Goal: Obtain resource: Obtain resource

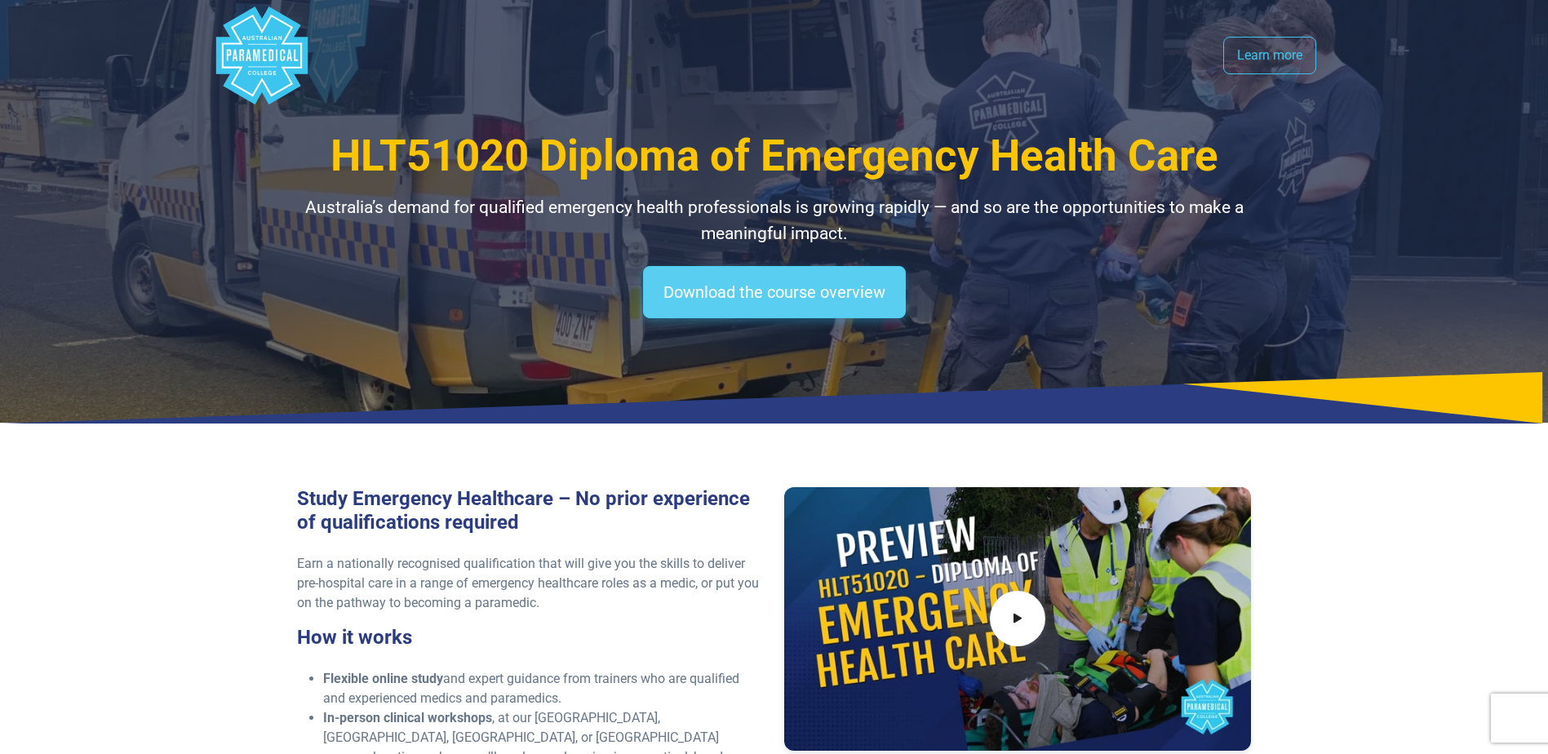
click at [805, 305] on link "Download the course overview" at bounding box center [774, 292] width 263 height 52
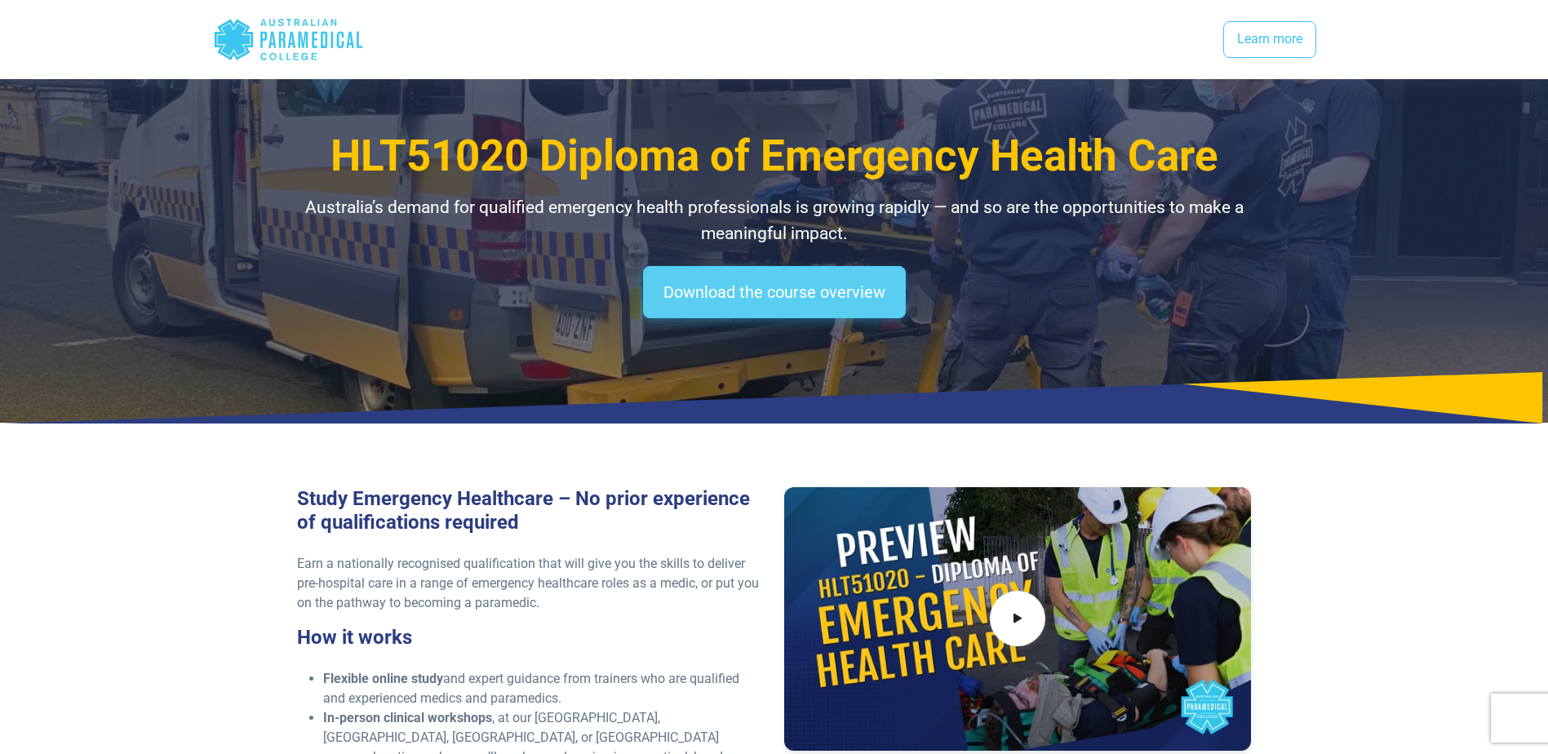
scroll to position [2169, 0]
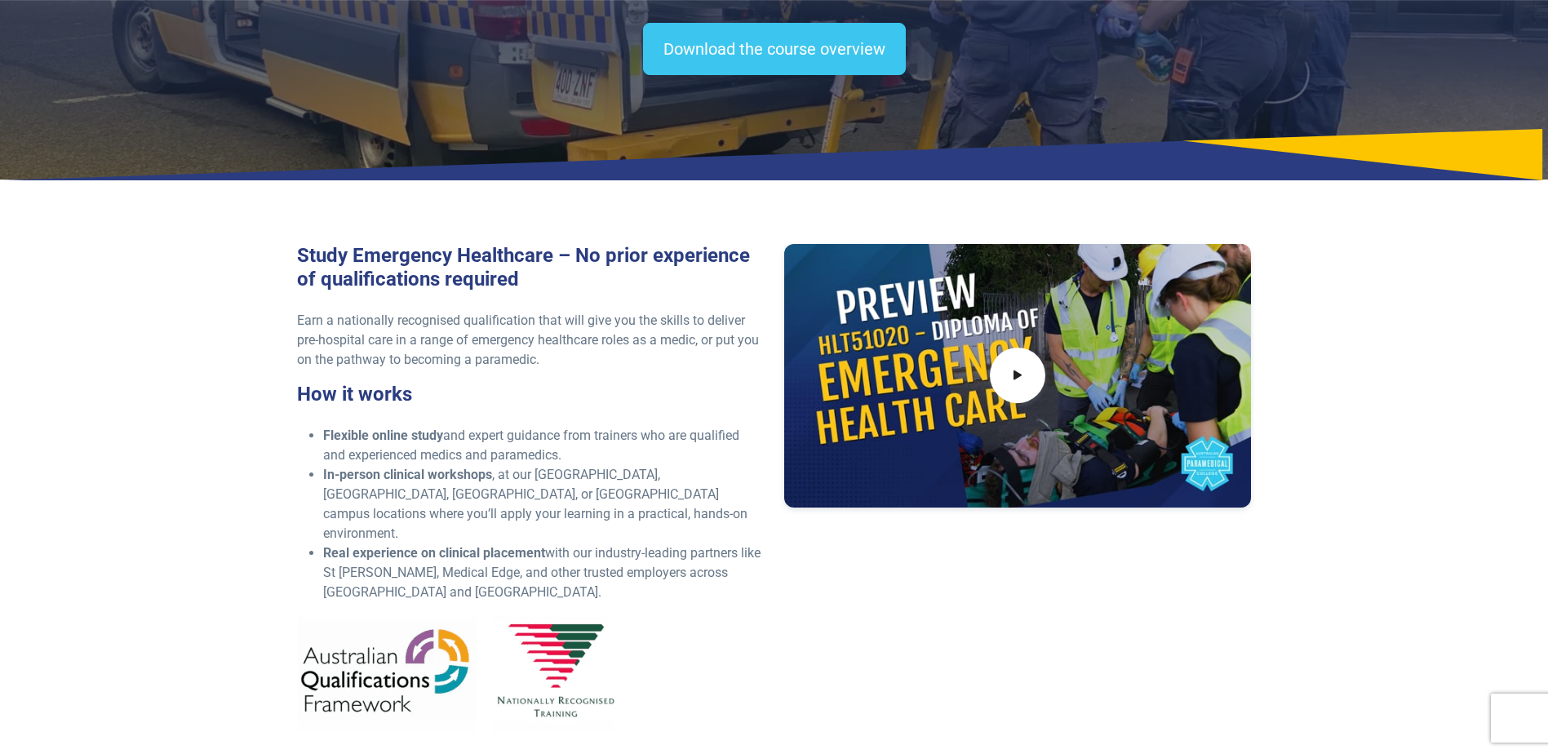
scroll to position [245, 0]
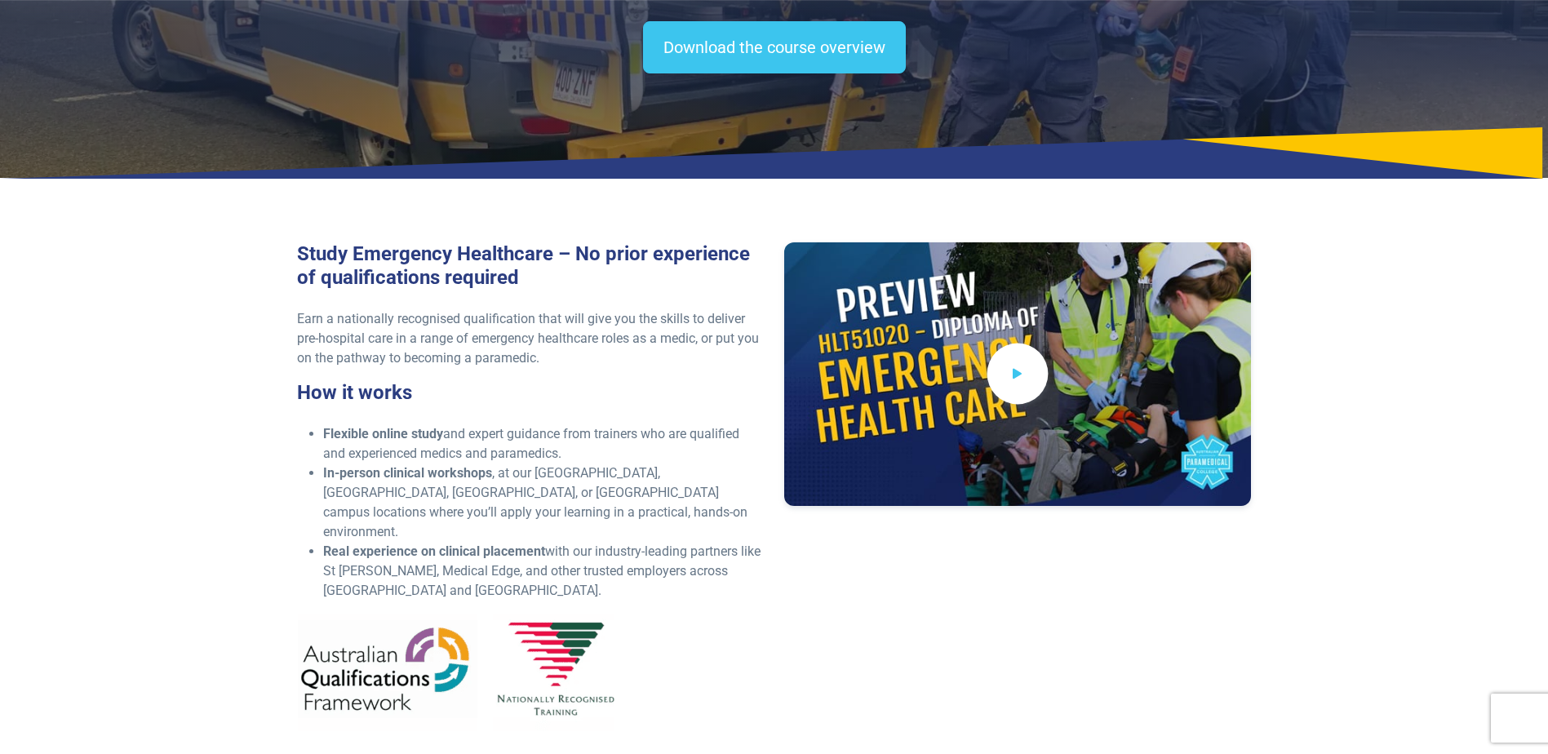
click at [1024, 380] on icon at bounding box center [1017, 374] width 18 height 27
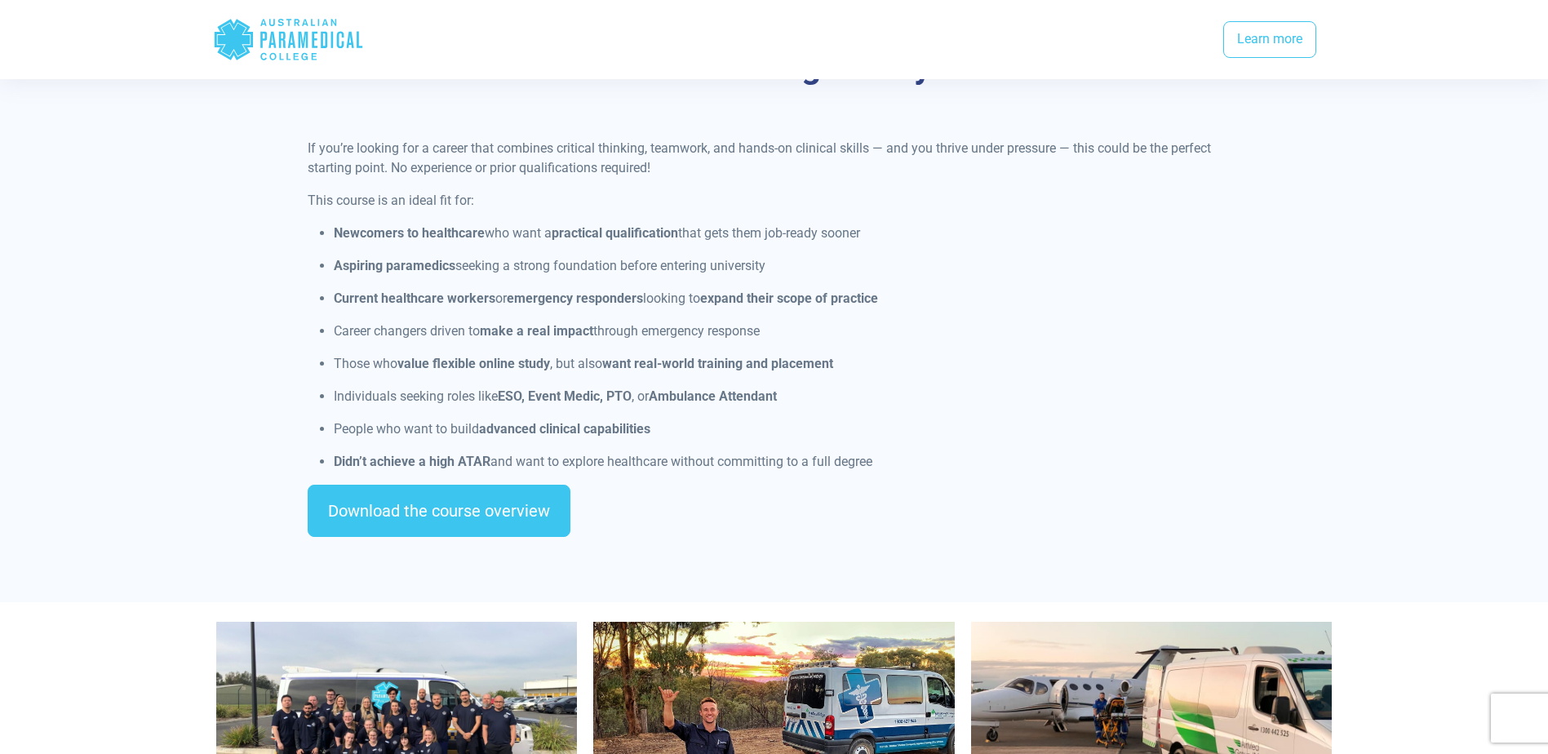
scroll to position [1469, 0]
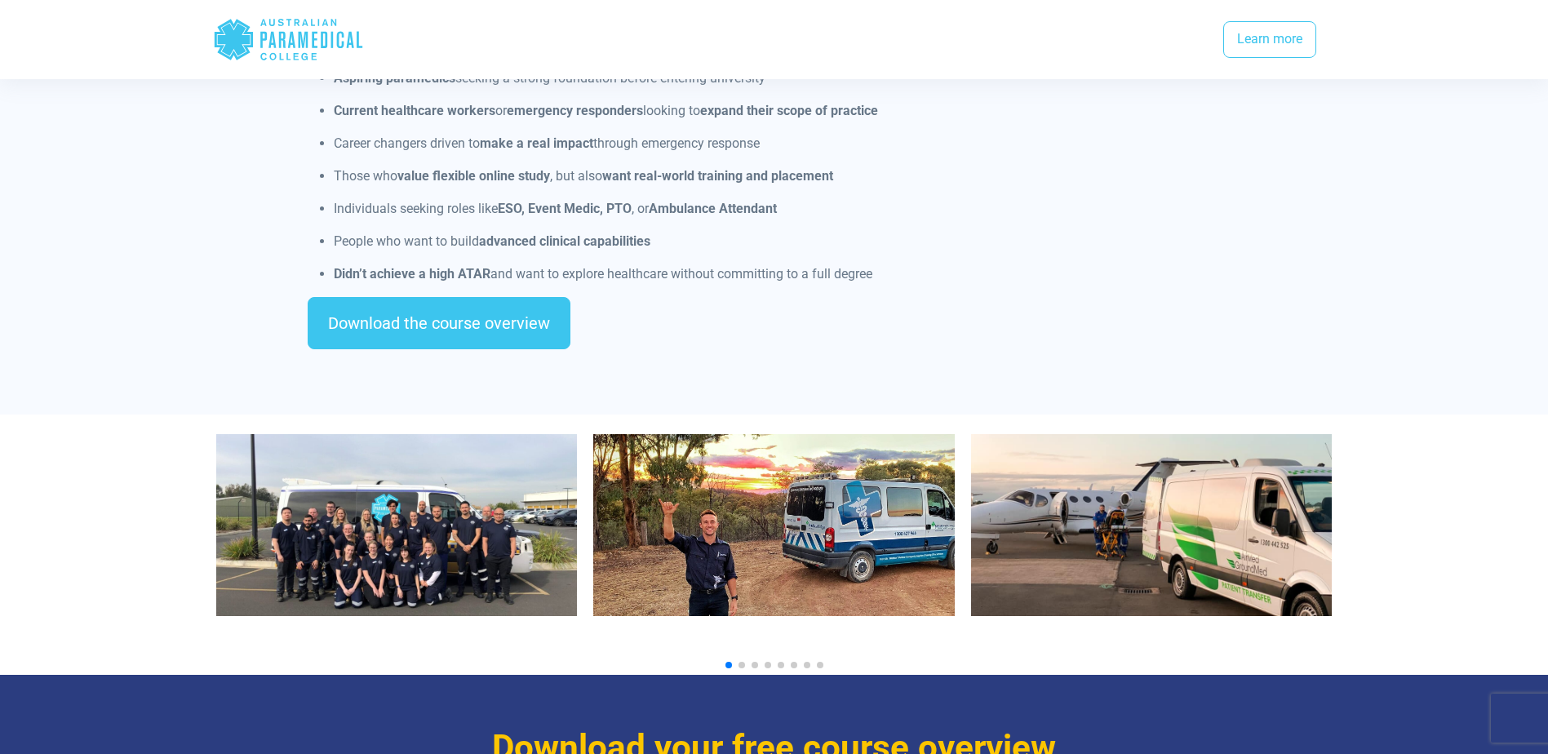
click at [419, 526] on img "1 / 10" at bounding box center [396, 525] width 361 height 182
click at [762, 474] on img "2 / 10" at bounding box center [773, 525] width 361 height 182
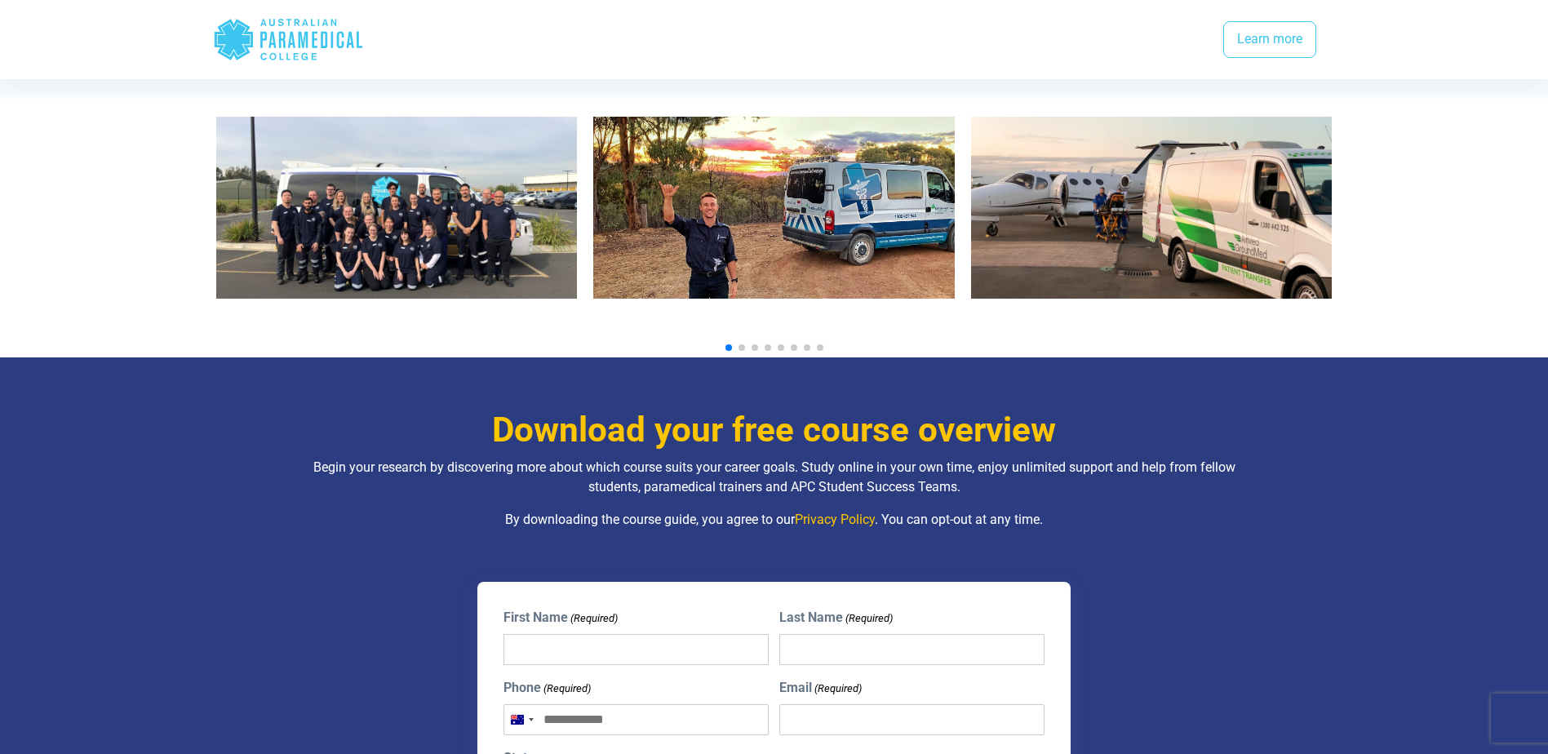
scroll to position [1795, 0]
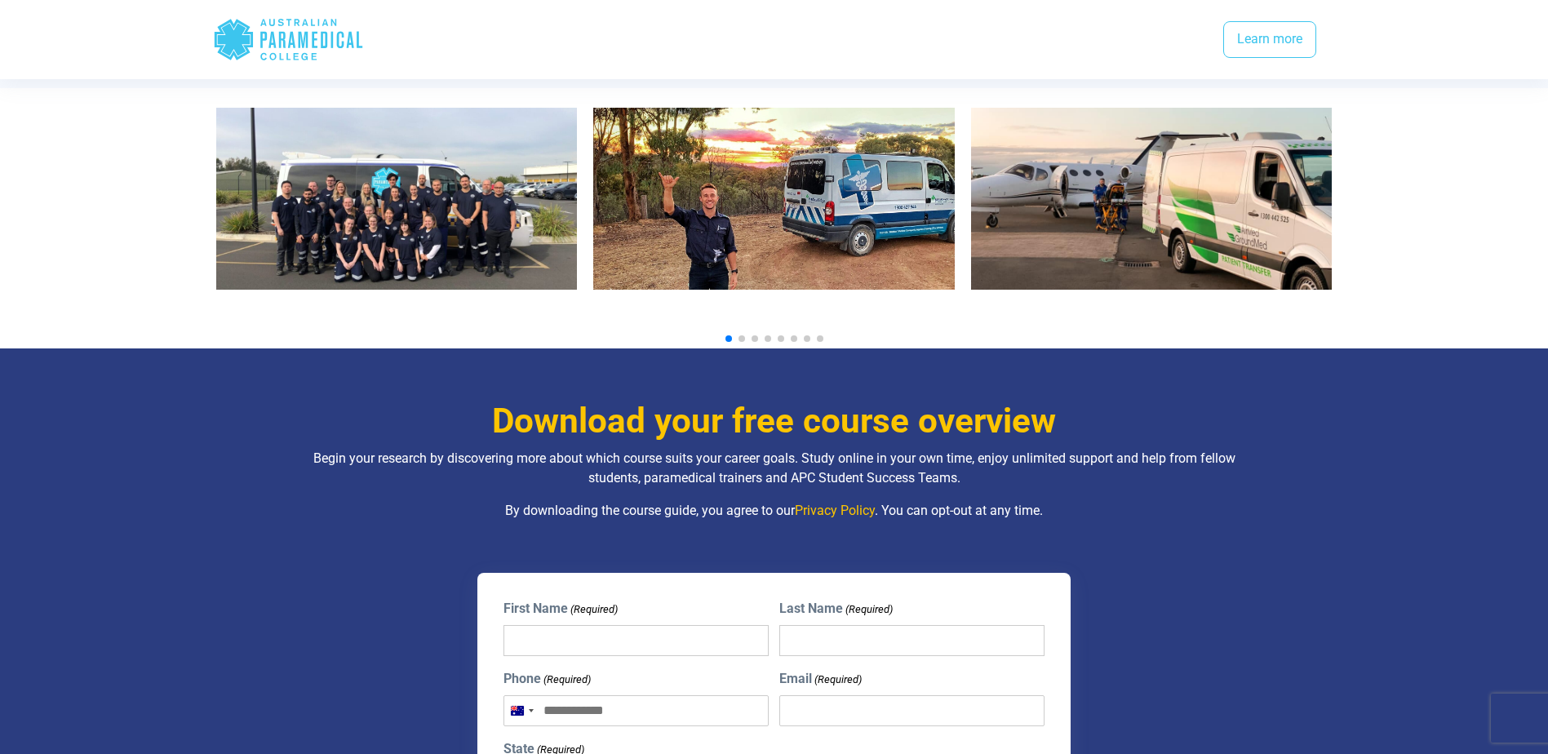
click at [743, 335] on span "Go to slide 2" at bounding box center [741, 338] width 7 height 7
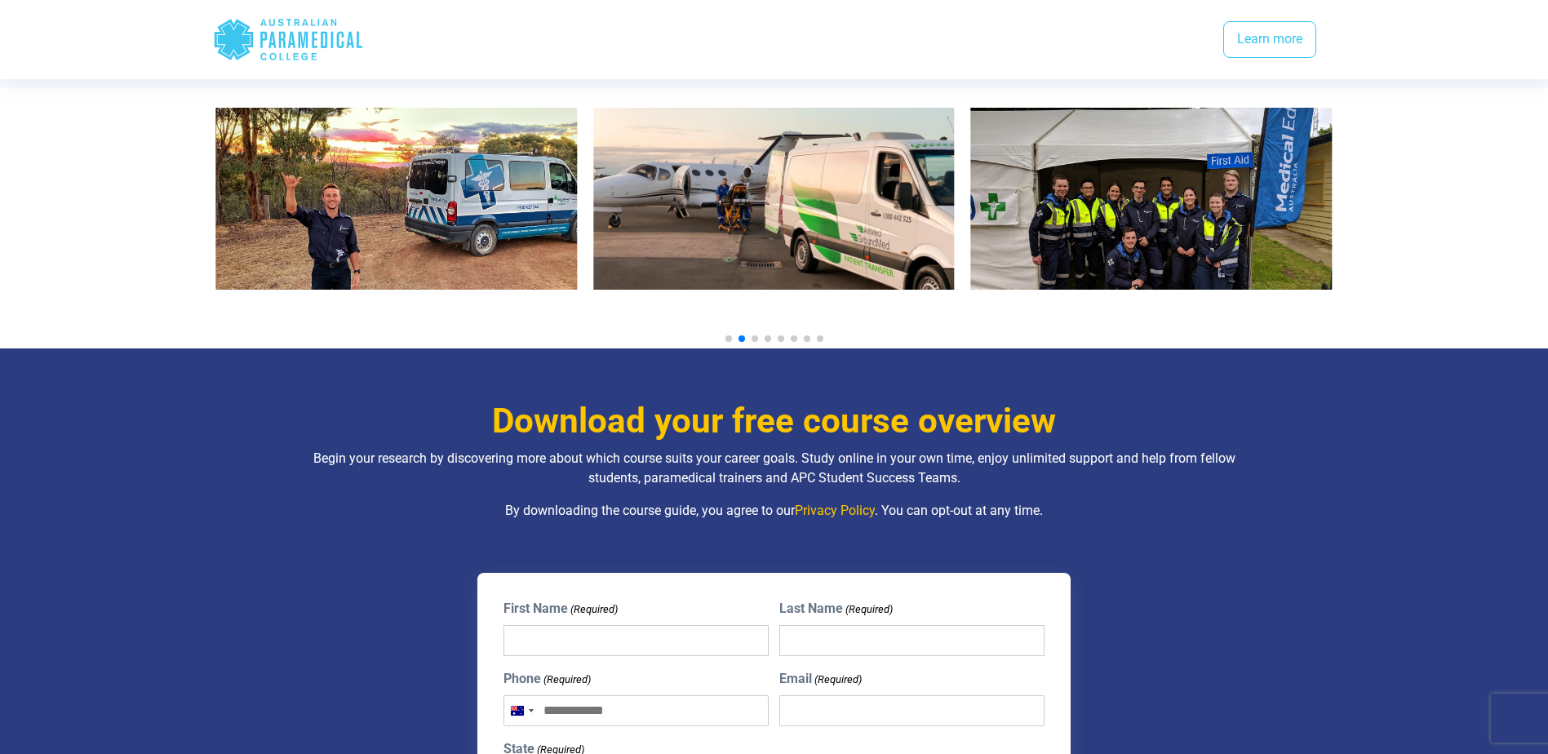
click at [756, 335] on span "Go to slide 3" at bounding box center [754, 338] width 7 height 7
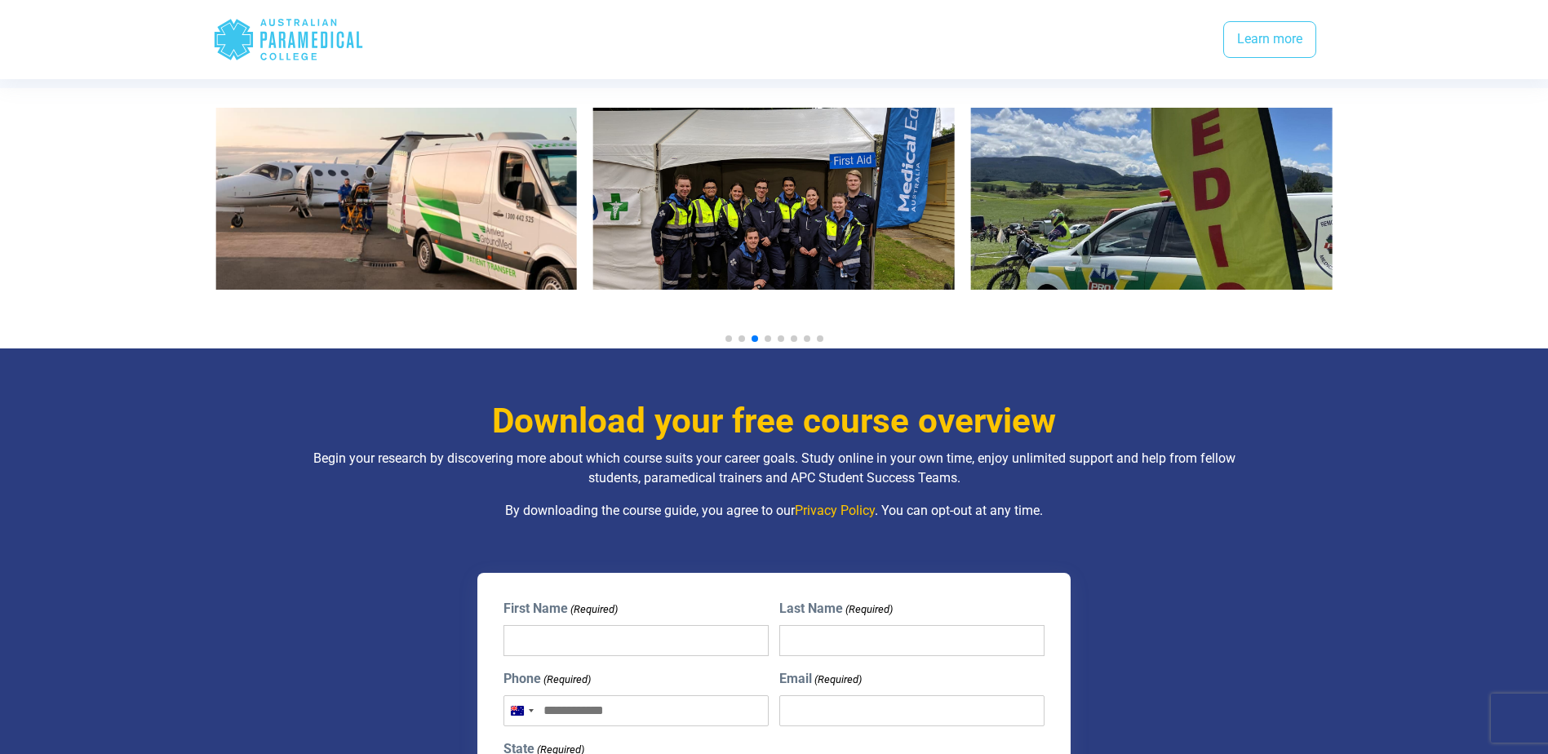
click at [765, 335] on span "Go to slide 4" at bounding box center [768, 338] width 7 height 7
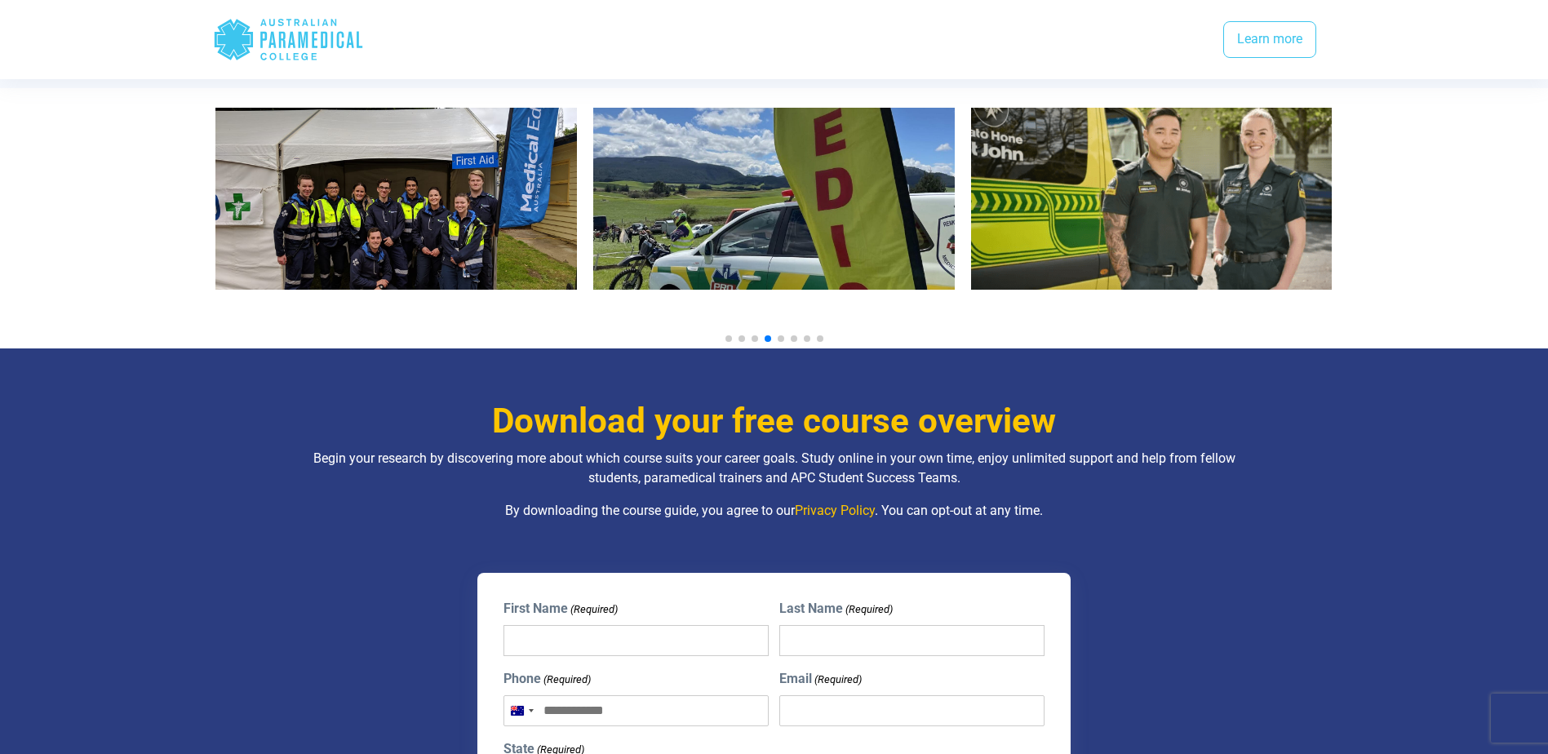
click at [782, 335] on span "Go to slide 5" at bounding box center [781, 338] width 7 height 7
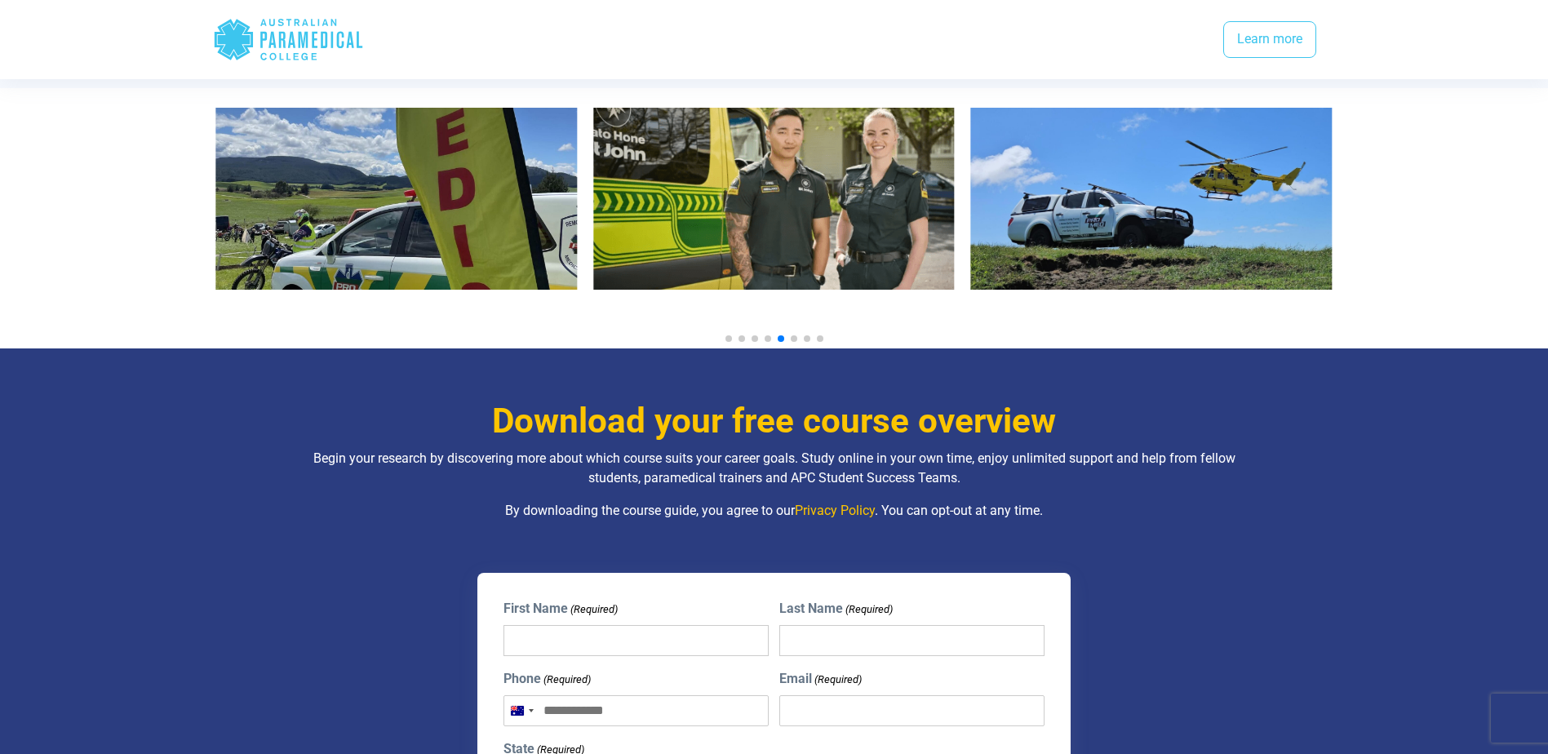
click at [796, 335] on span "Go to slide 6" at bounding box center [794, 338] width 7 height 7
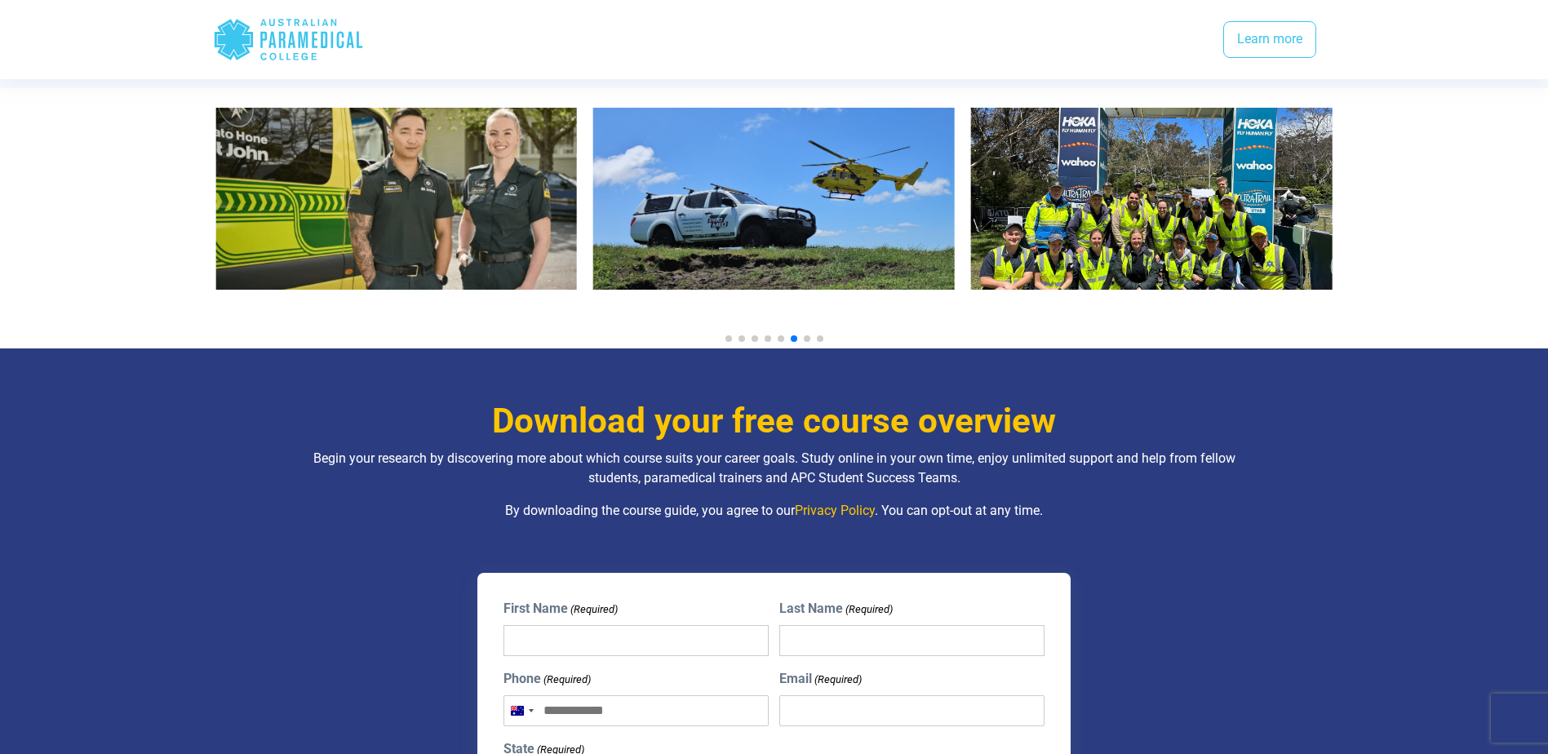
click at [809, 335] on span "Go to slide 7" at bounding box center [807, 338] width 7 height 7
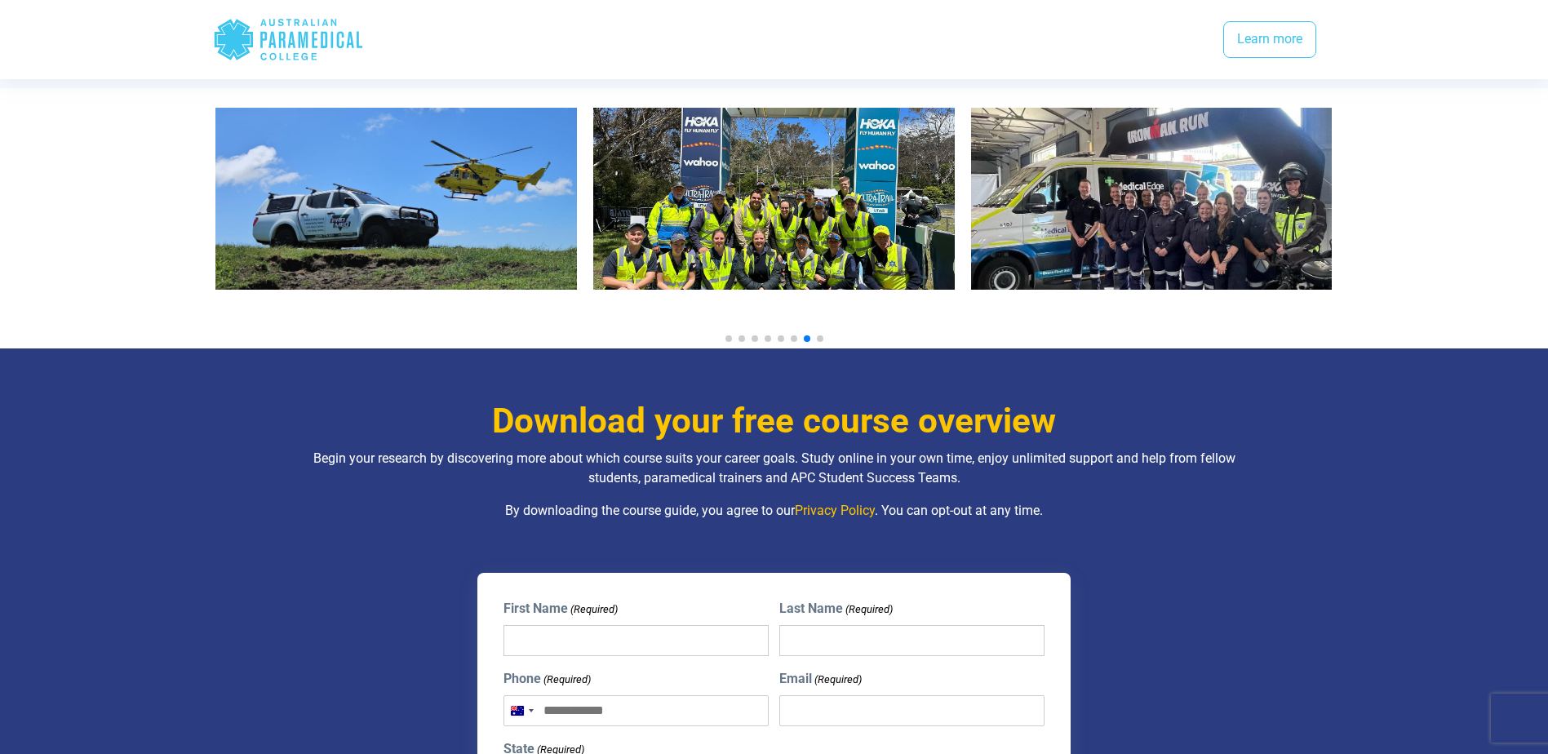
click at [818, 335] on span "Go to slide 8" at bounding box center [820, 338] width 7 height 7
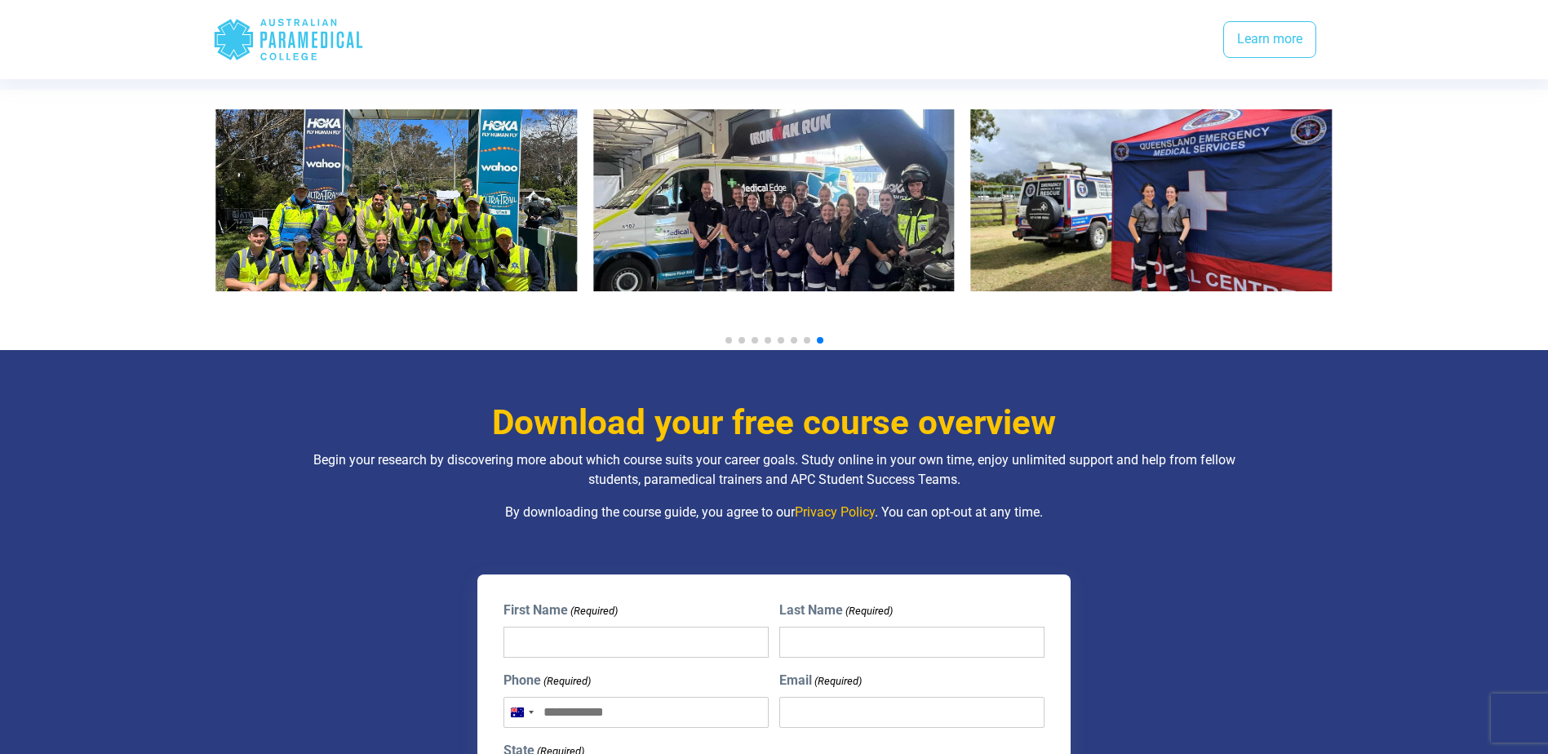
scroll to position [1305, 0]
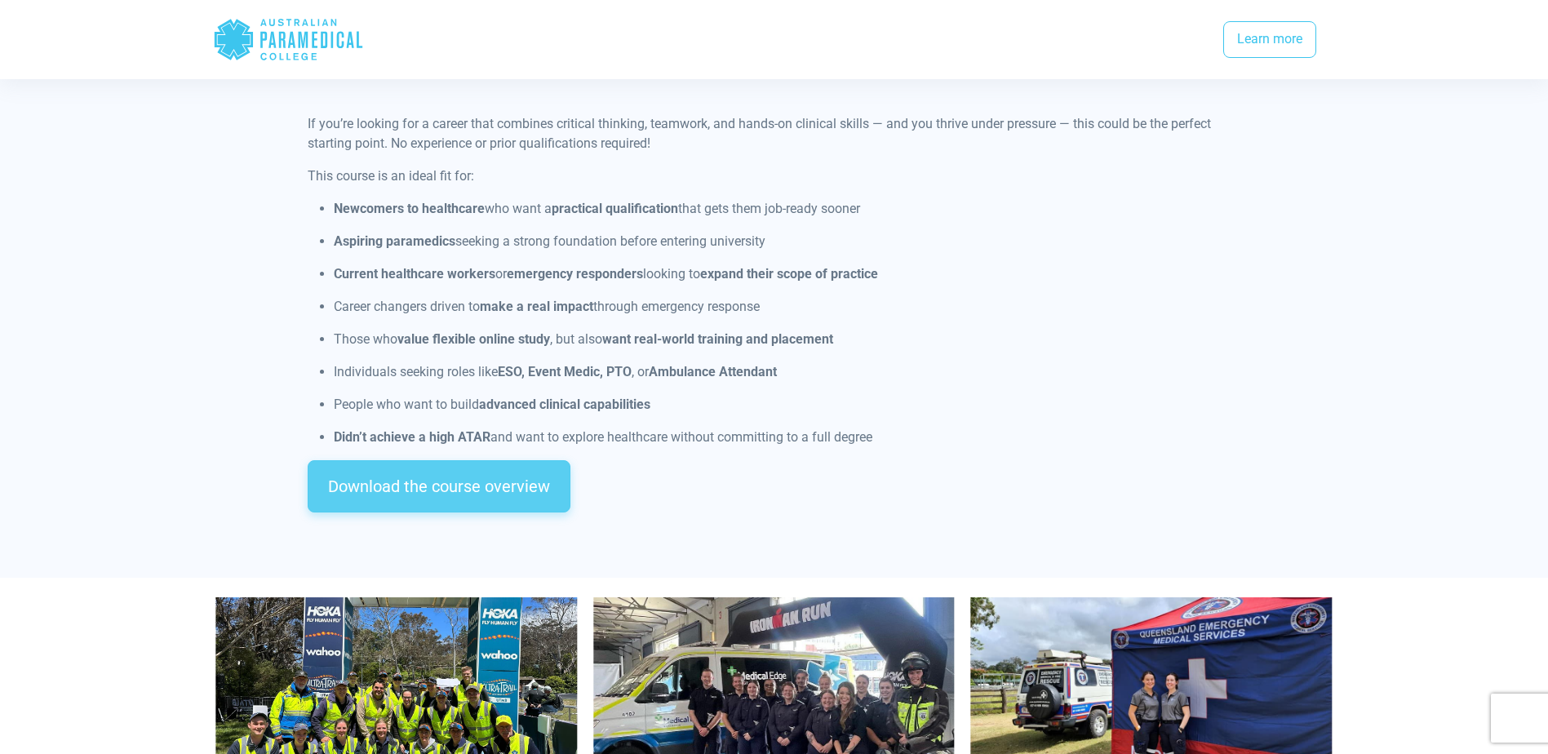
click at [475, 460] on link "Download the course overview" at bounding box center [439, 486] width 263 height 52
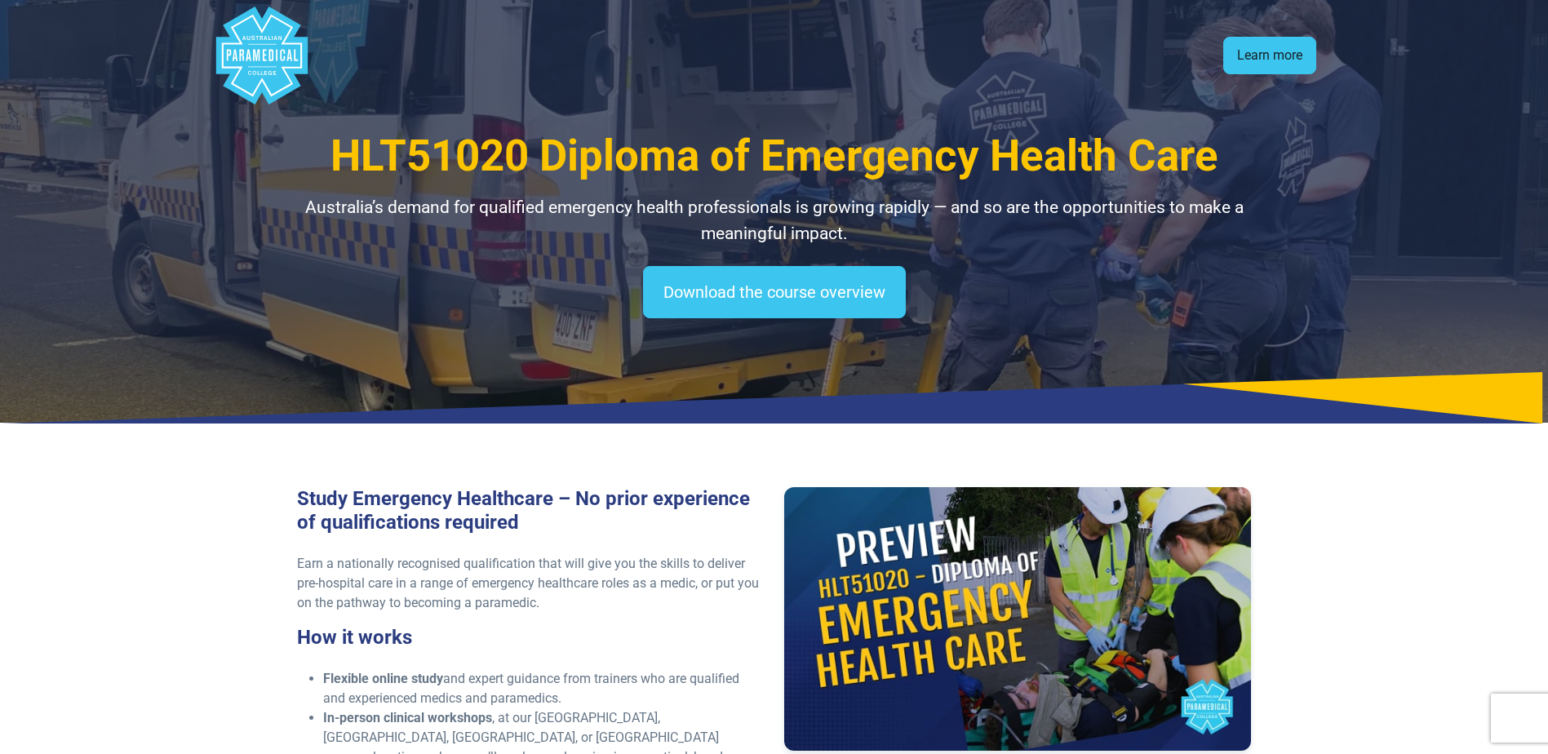
click at [1258, 59] on link "Learn more" at bounding box center [1269, 56] width 93 height 38
